Goal: Information Seeking & Learning: Learn about a topic

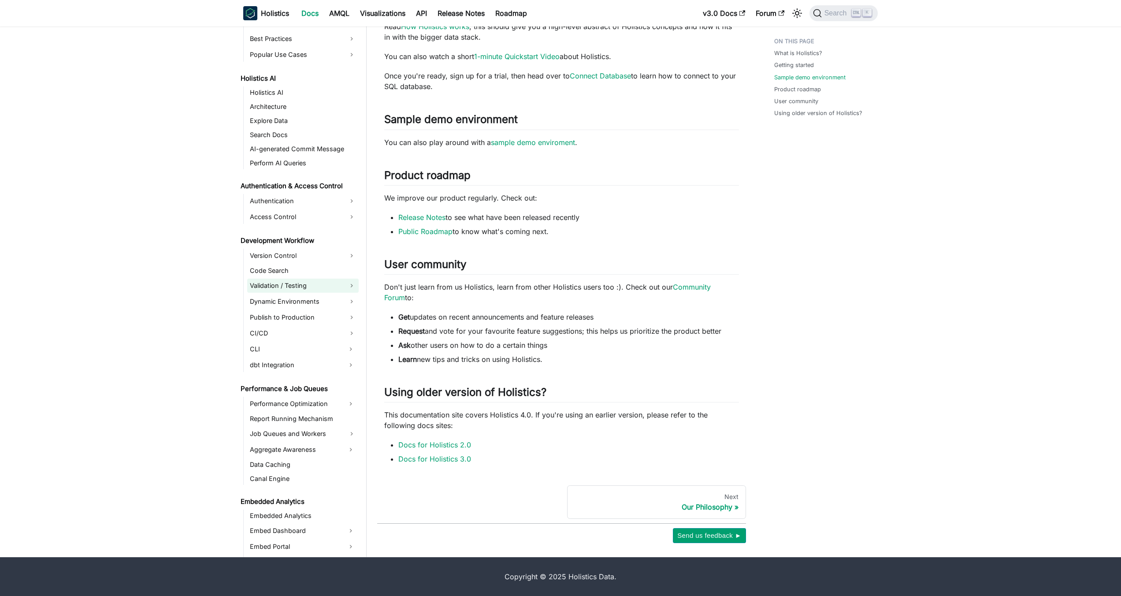
scroll to position [634, 0]
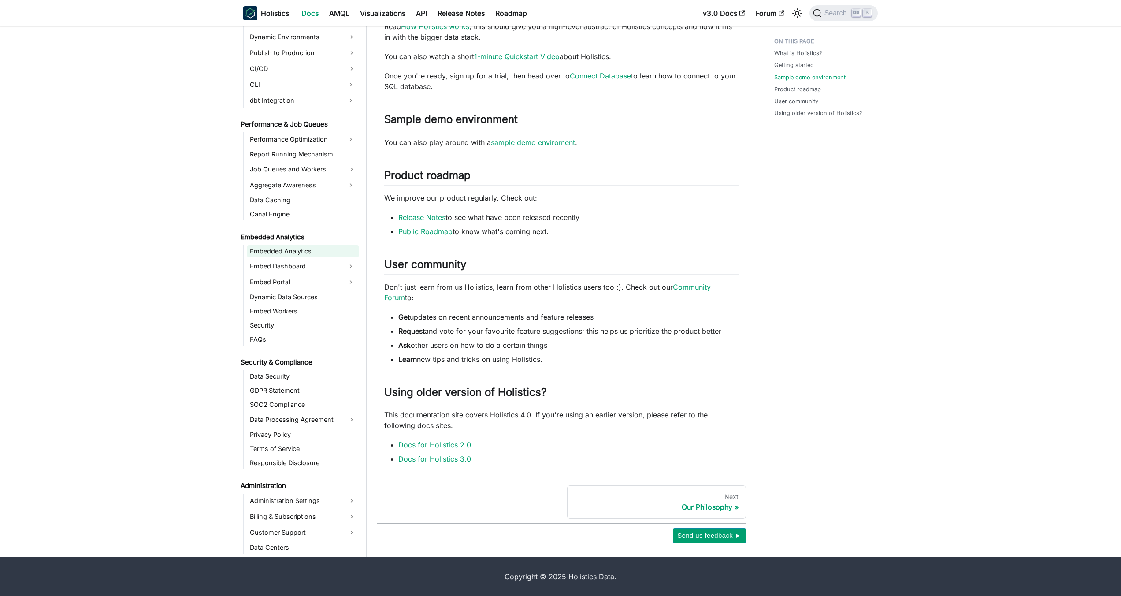
click at [313, 250] on link "Embedded Analytics" at bounding box center [302, 251] width 111 height 12
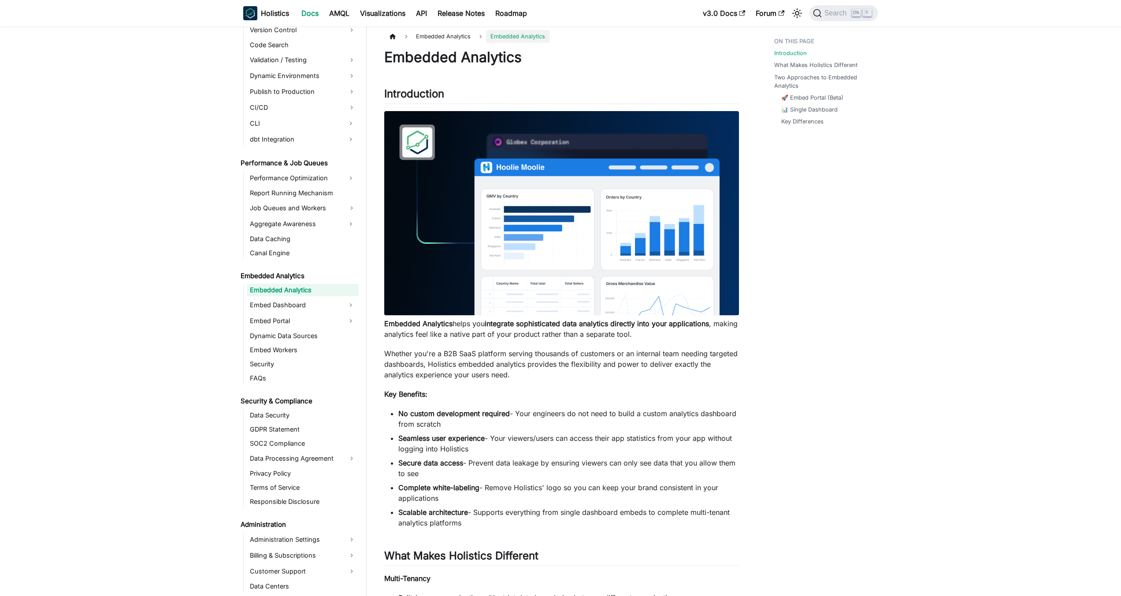
scroll to position [211, 0]
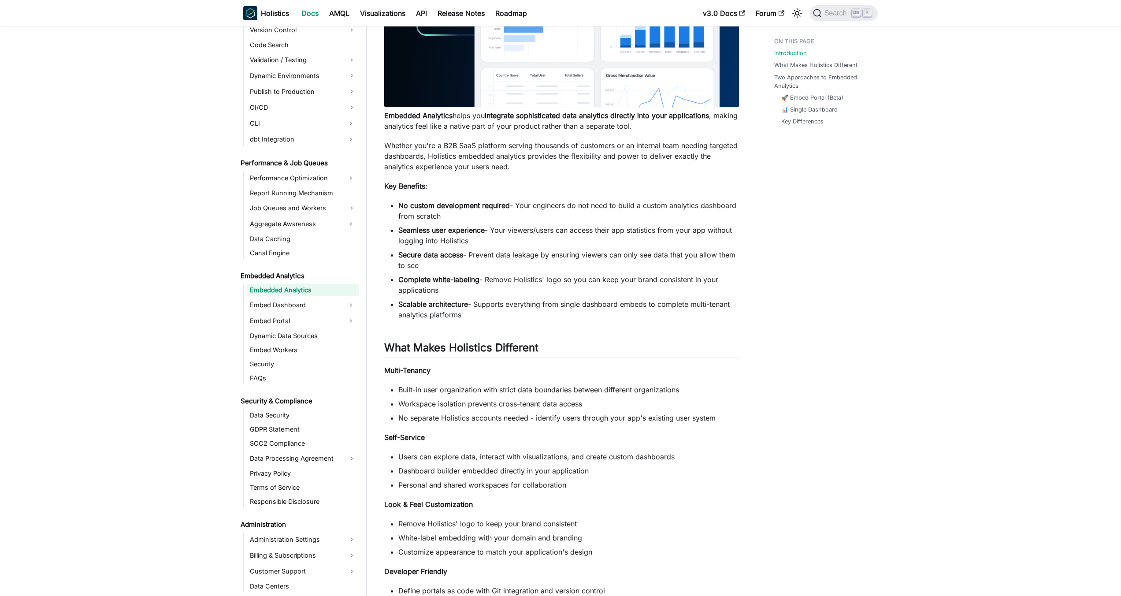
click at [829, 269] on div "Introduction What Makes Holistics Different Two Approaches to Embedded Analytic…" at bounding box center [821, 495] width 130 height 1346
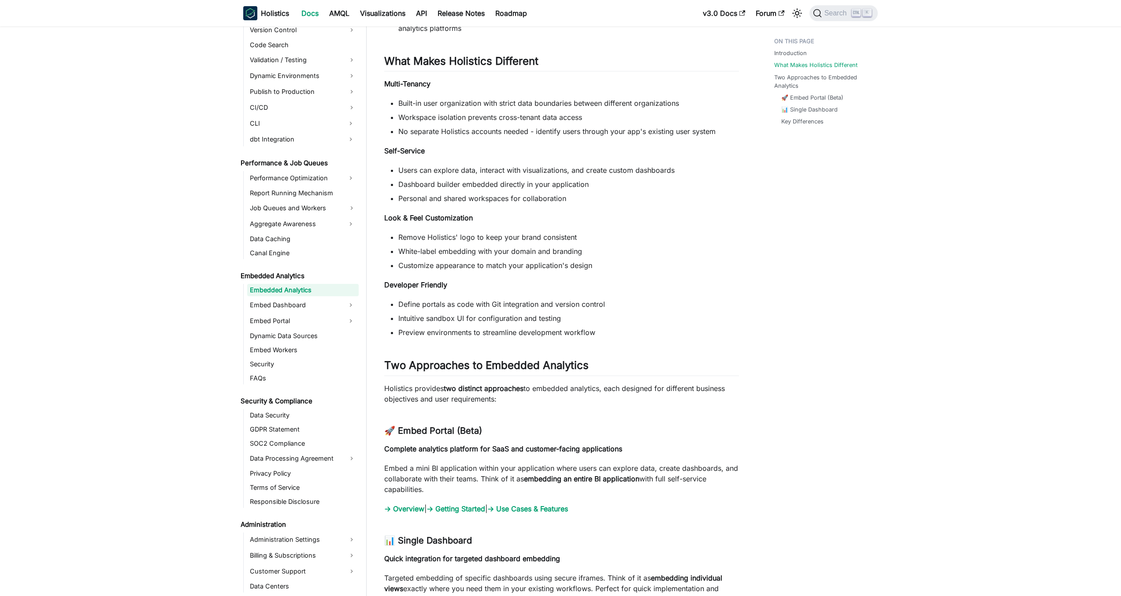
scroll to position [529, 0]
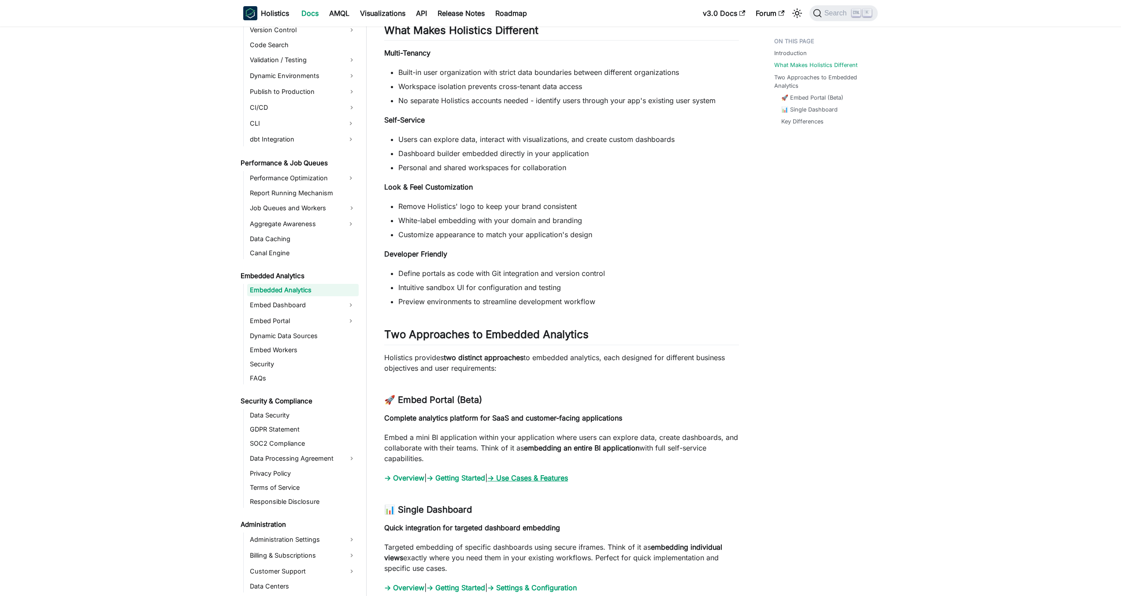
click at [557, 479] on link "→ Use Cases & Features" at bounding box center [527, 477] width 81 height 9
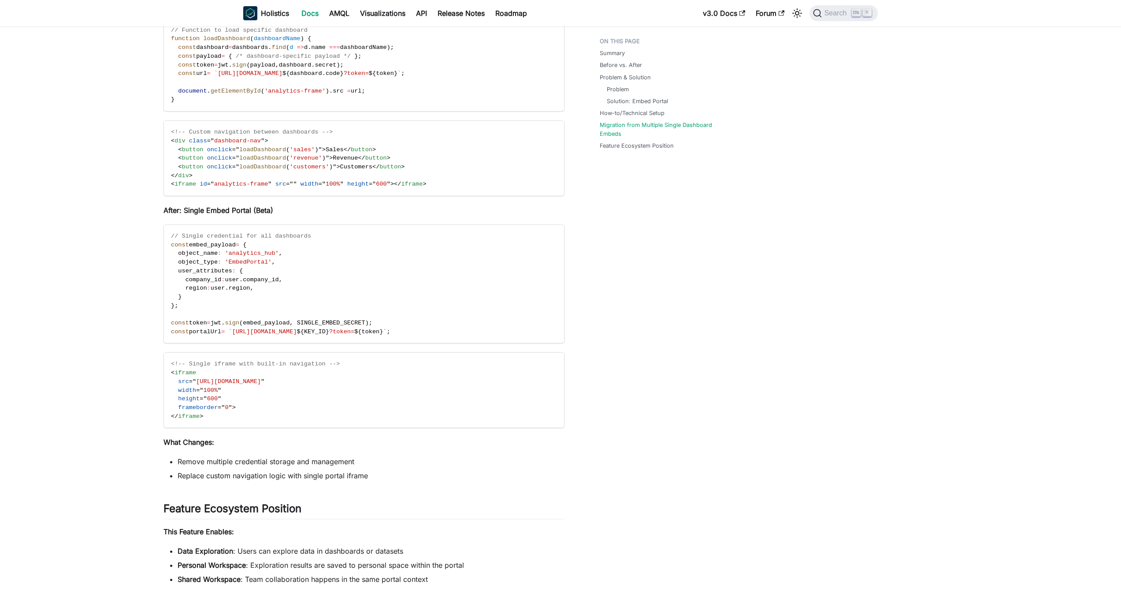
scroll to position [963, 0]
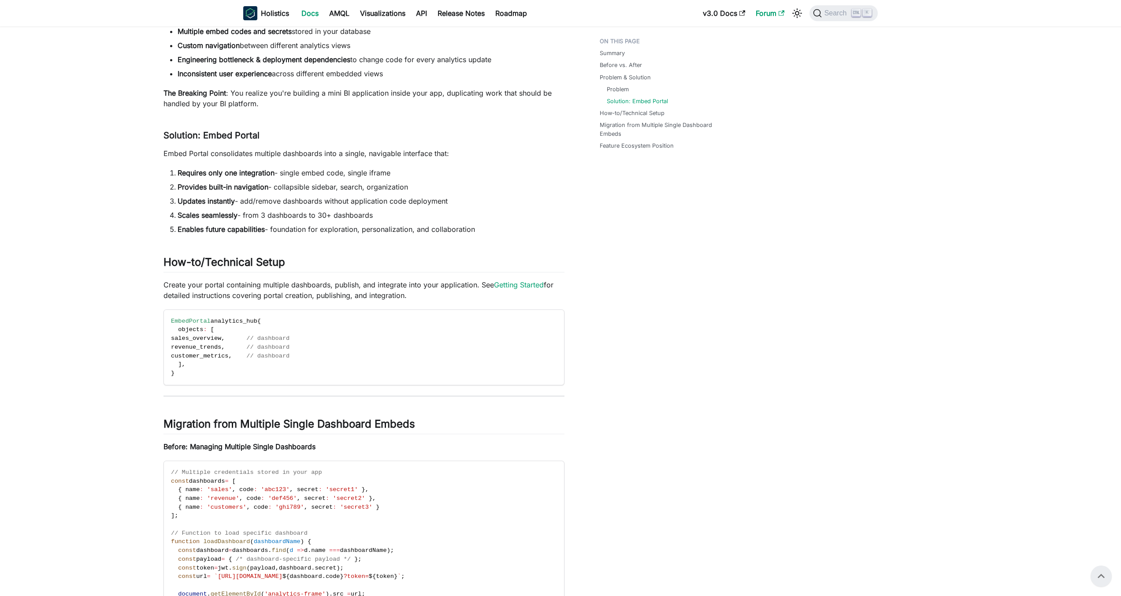
scroll to position [329, 0]
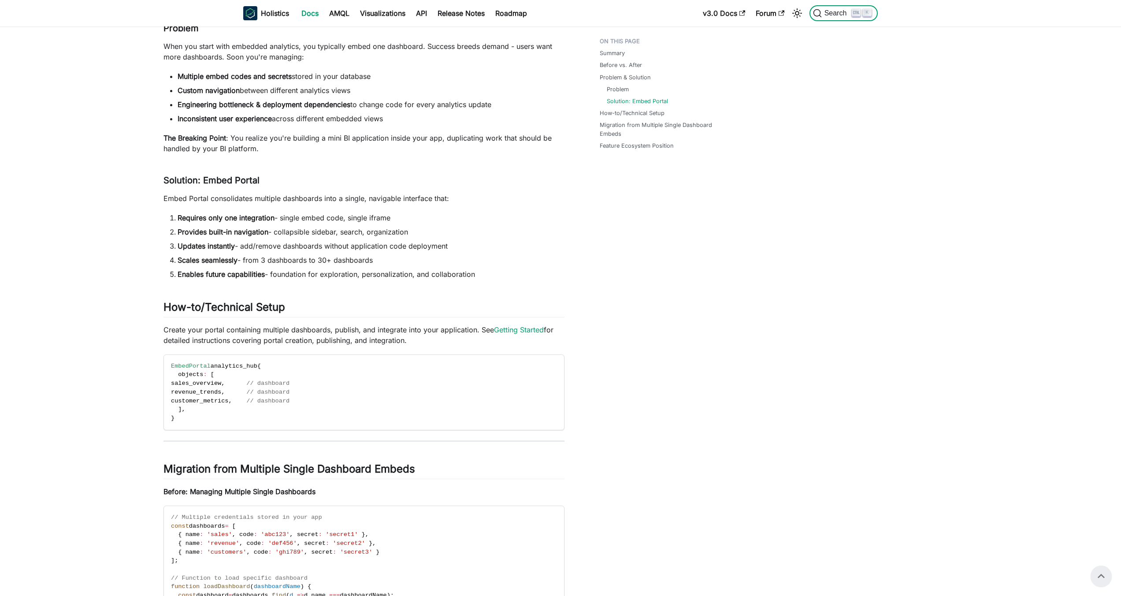
click at [821, 16] on icon "Search (Ctrl+K)" at bounding box center [817, 13] width 9 height 9
click at [285, 11] on b "Holistics" at bounding box center [275, 13] width 28 height 11
click at [125, 217] on main "On this page Embed portal - Embedding multiple dashboards Summary ​ Embed Porta…" at bounding box center [553, 444] width 1107 height 1493
click at [273, 15] on b "Holistics" at bounding box center [275, 13] width 28 height 11
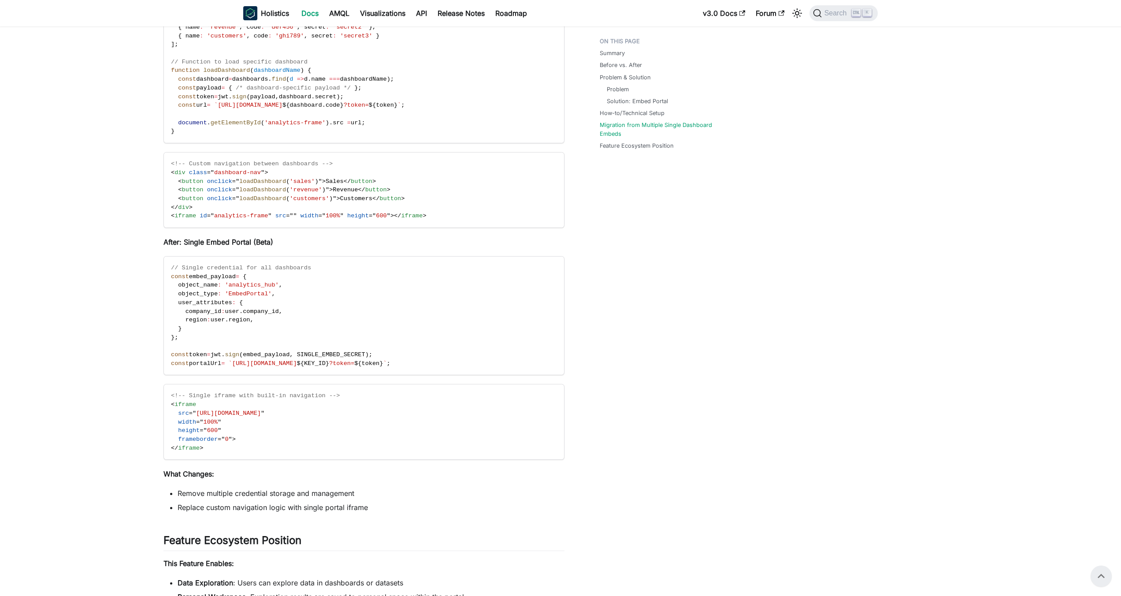
scroll to position [804, 0]
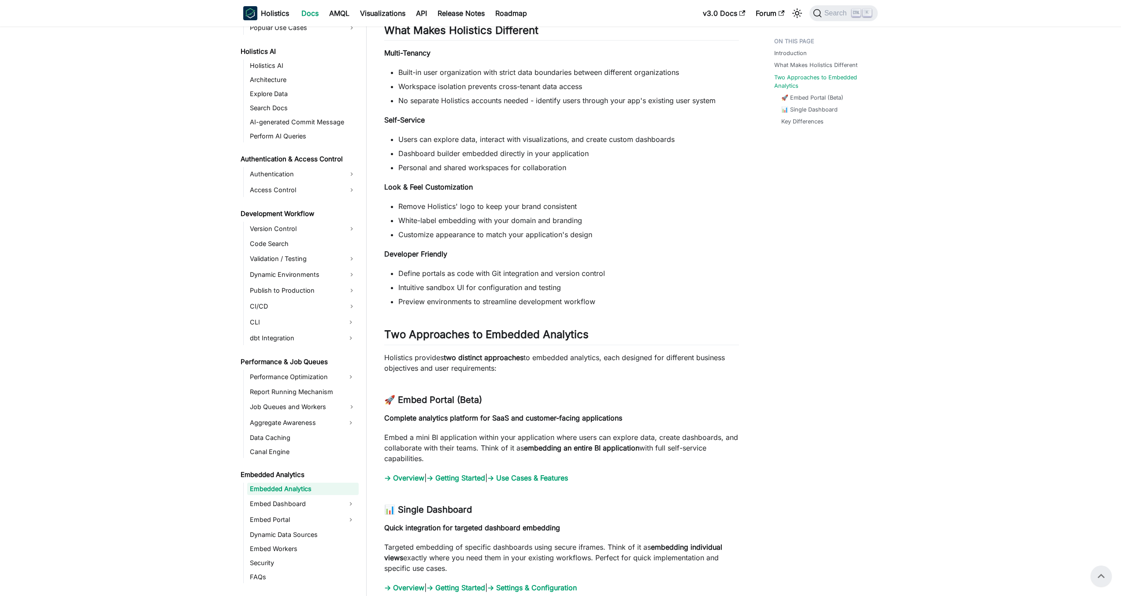
scroll to position [448, 0]
